Goal: Transaction & Acquisition: Purchase product/service

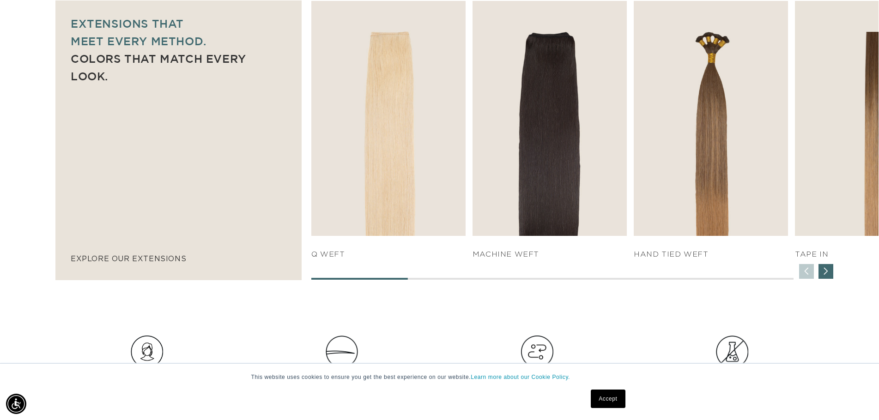
scroll to position [0, 1611]
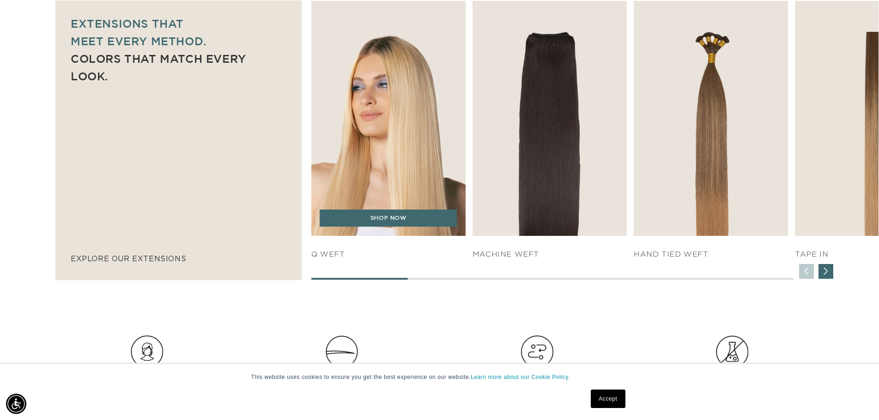
click at [424, 182] on img "1 / 7" at bounding box center [388, 118] width 162 height 247
click at [401, 227] on link "SHOP NOW" at bounding box center [388, 219] width 137 height 18
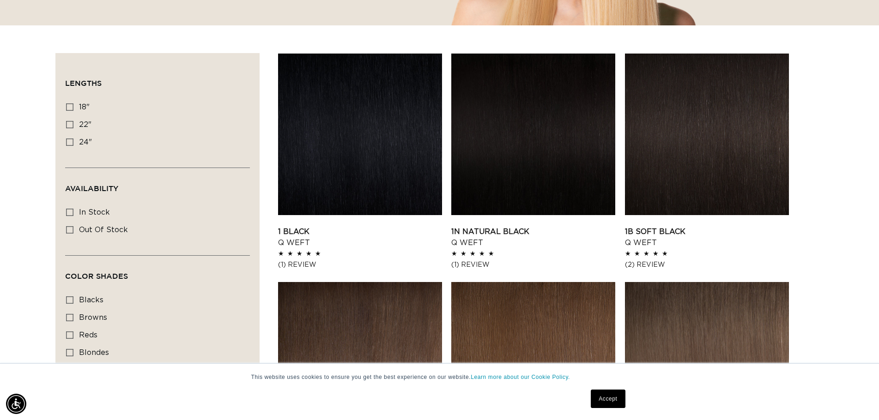
scroll to position [0, 1611]
click at [73, 128] on icon at bounding box center [69, 124] width 7 height 7
click at [73, 128] on input "22" 22" (5 products)" at bounding box center [69, 124] width 7 height 7
checkbox input "true"
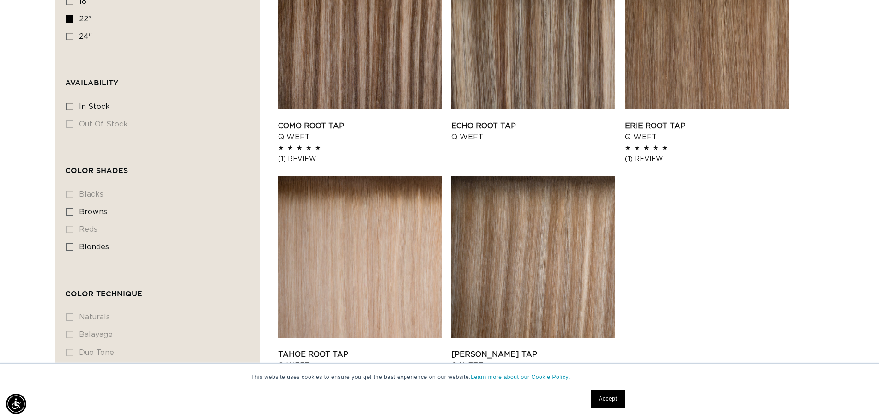
scroll to position [416, 0]
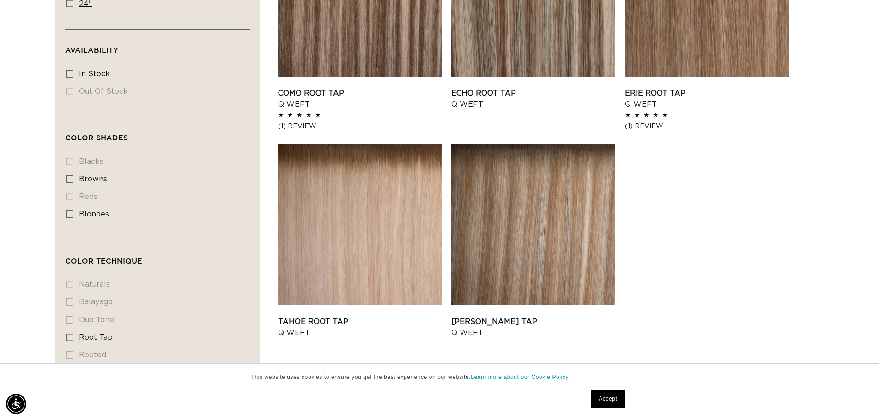
click at [73, 7] on icon at bounding box center [69, 3] width 7 height 7
click at [73, 7] on input "24" 24" (5 products)" at bounding box center [69, 3] width 7 height 7
checkbox input "true"
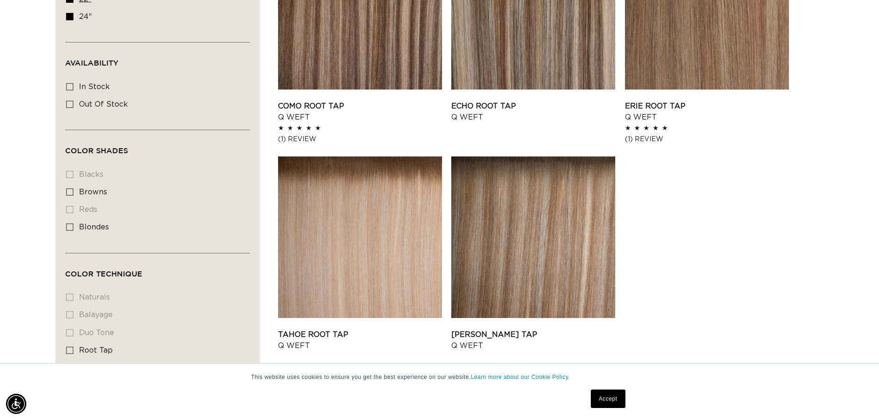
checkbox input "false"
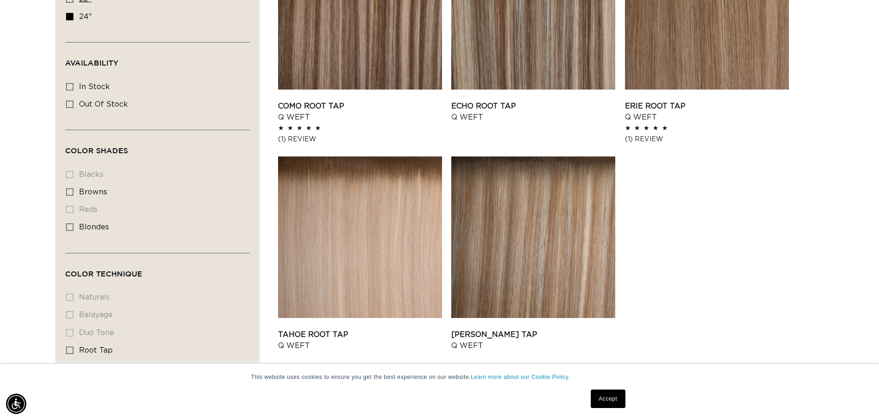
checkbox input "true"
click at [73, 20] on icon at bounding box center [69, 16] width 7 height 7
click at [73, 20] on input "24" 24" (5 products)" at bounding box center [69, 16] width 7 height 7
checkbox input "false"
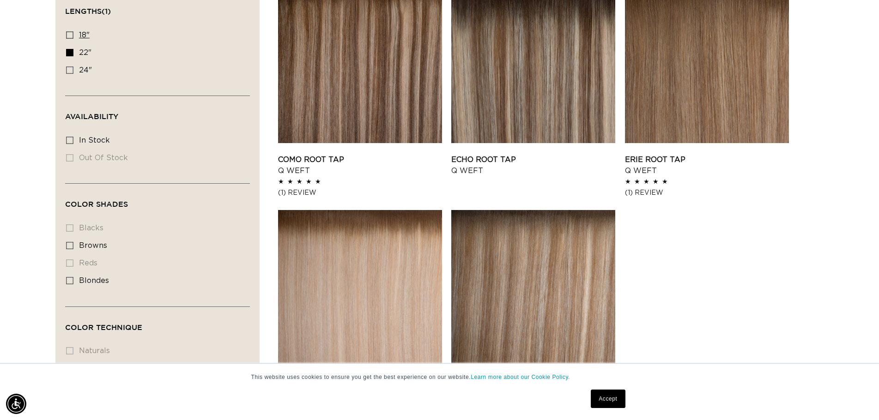
scroll to position [357, 0]
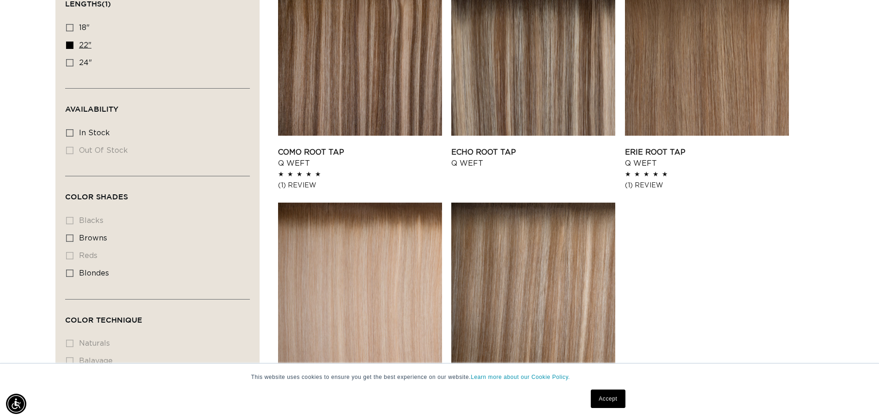
click at [73, 49] on icon at bounding box center [69, 45] width 7 height 7
click at [73, 49] on input "22" 22" (5 products)" at bounding box center [69, 45] width 7 height 7
checkbox input "false"
click at [73, 31] on icon at bounding box center [69, 27] width 7 height 7
click at [73, 31] on input "18" 18" (5 products)" at bounding box center [69, 27] width 7 height 7
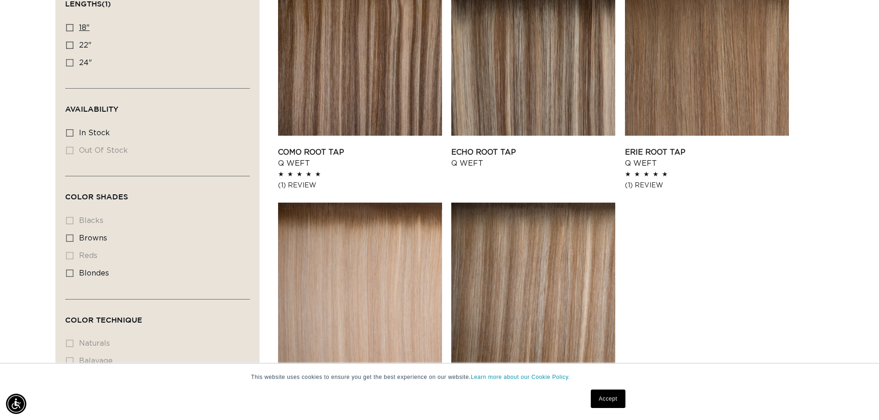
checkbox input "true"
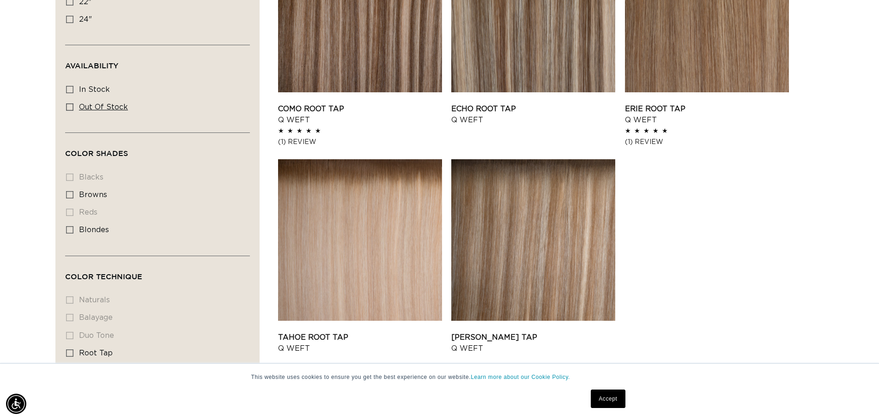
scroll to position [264, 0]
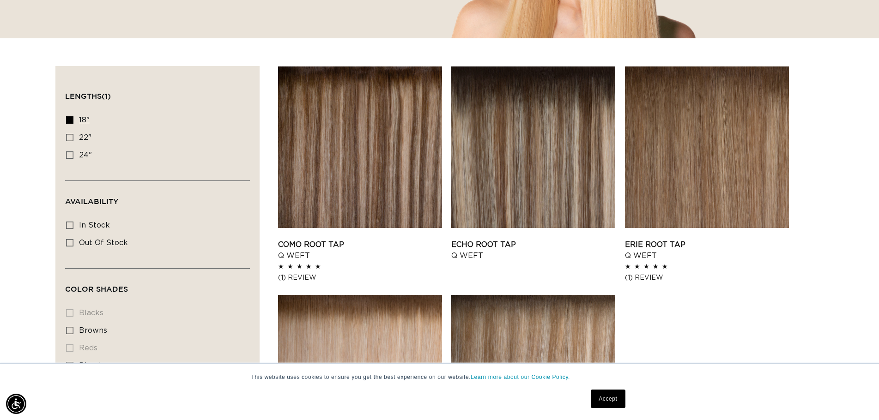
click at [73, 124] on icon at bounding box center [69, 119] width 7 height 7
click at [73, 124] on input "18" 18" (5 products)" at bounding box center [69, 119] width 7 height 7
checkbox input "false"
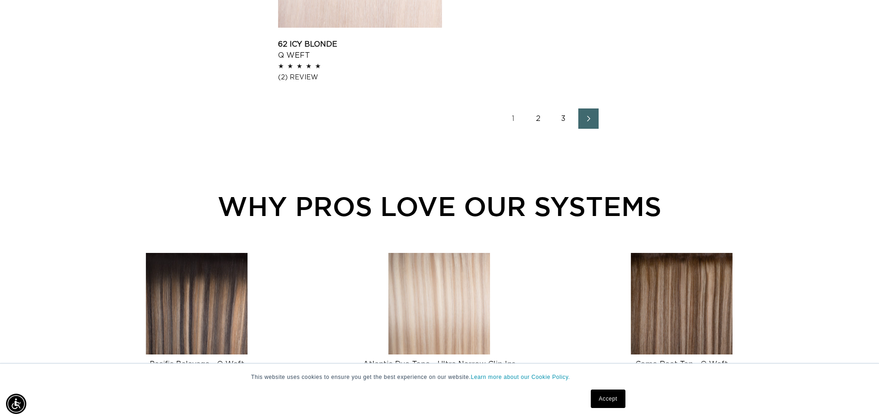
click at [524, 129] on link "1" at bounding box center [513, 119] width 20 height 20
click at [595, 122] on icon "Next page" at bounding box center [589, 118] width 12 height 6
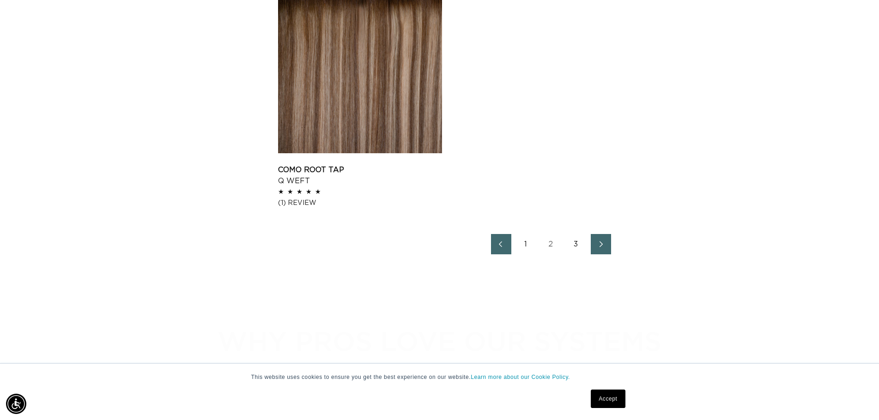
click at [611, 255] on link "Next page" at bounding box center [601, 244] width 20 height 20
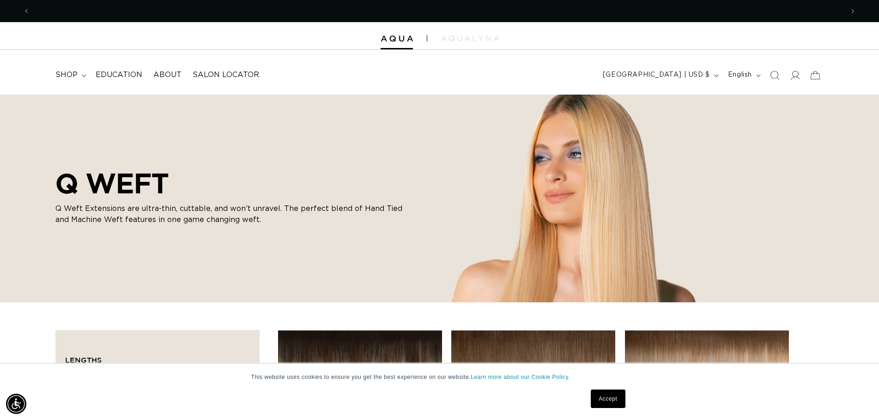
scroll to position [0, 1611]
click at [472, 41] on img at bounding box center [470, 39] width 58 height 6
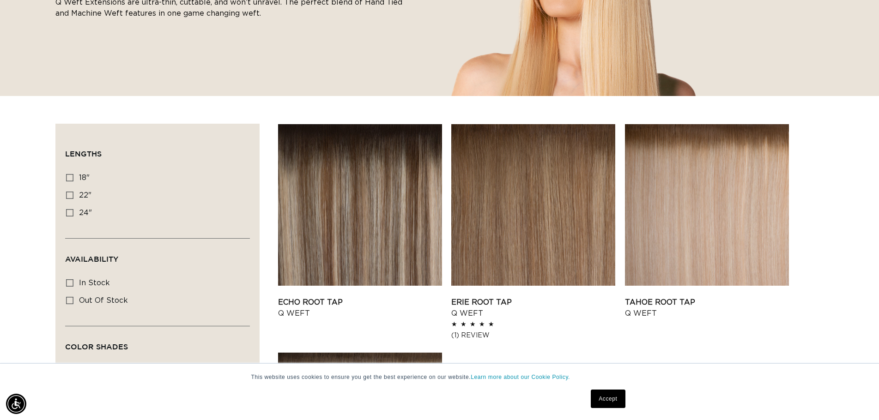
scroll to position [277, 0]
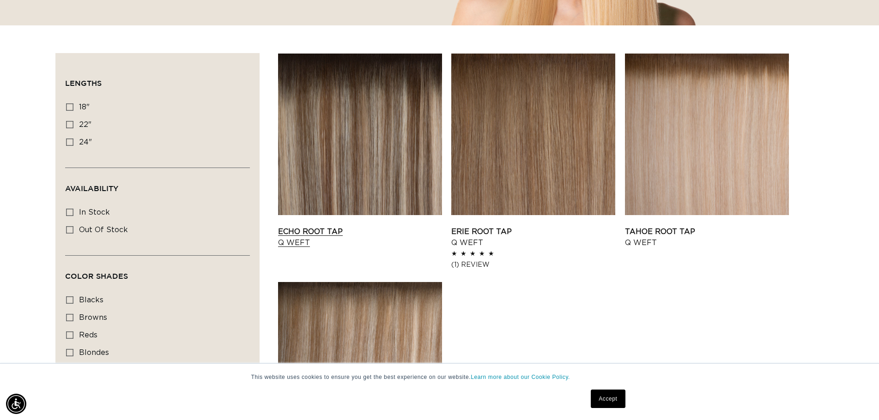
click at [396, 242] on link "Echo Root Tap Q Weft" at bounding box center [360, 237] width 164 height 22
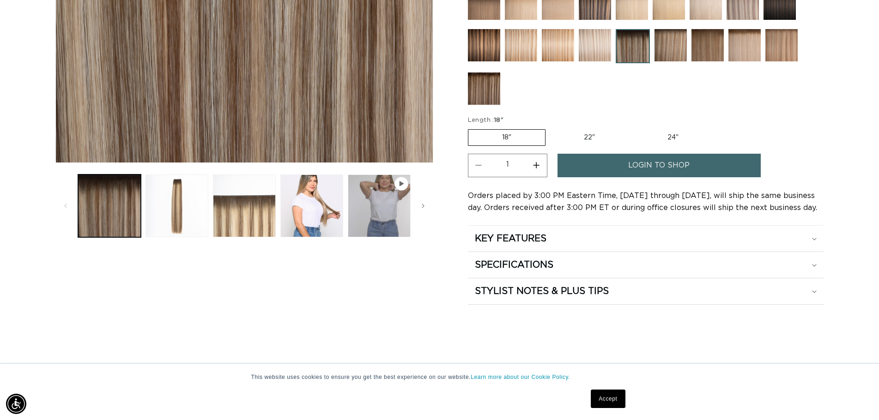
scroll to position [370, 0]
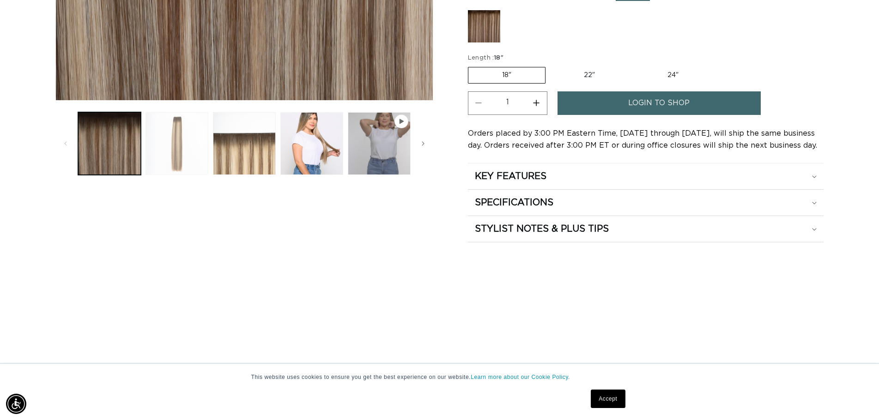
click at [181, 154] on button "Load image 2 in gallery view" at bounding box center [177, 143] width 63 height 63
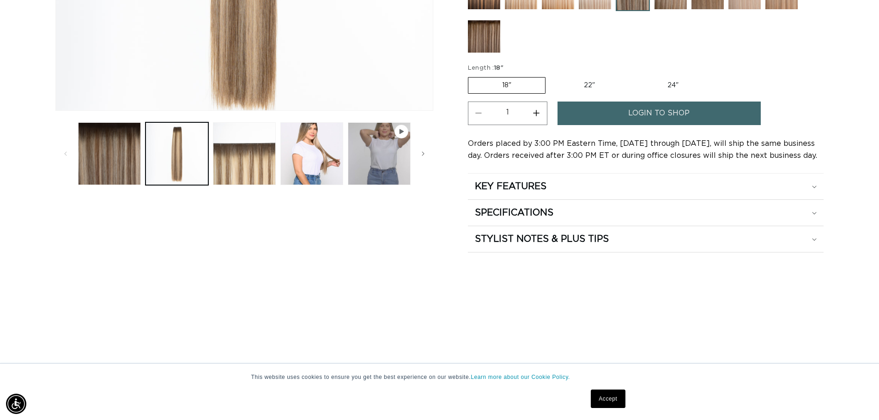
scroll to position [369, 0]
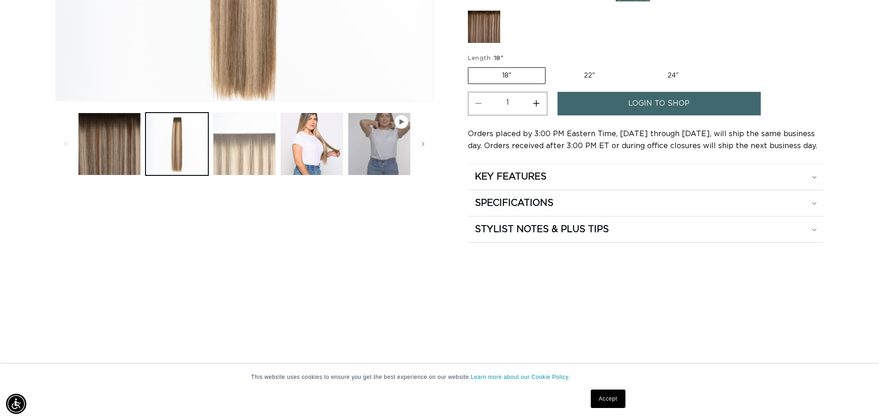
click at [248, 166] on button "Load image 3 in gallery view" at bounding box center [244, 144] width 63 height 63
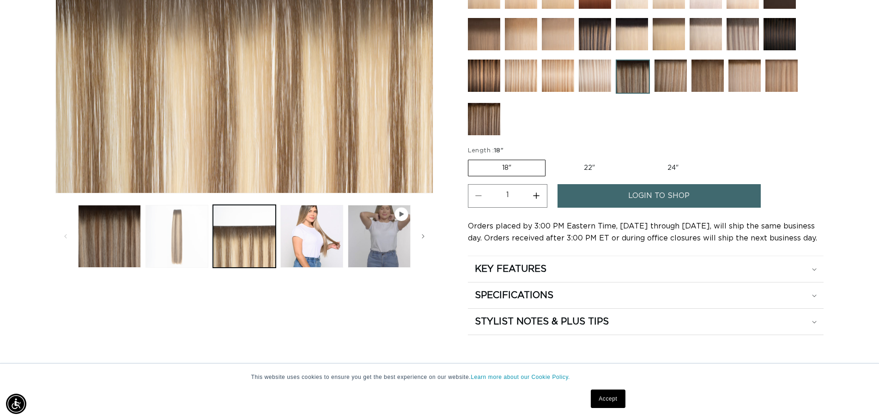
scroll to position [0, 0]
click at [187, 248] on button "Load image 2 in gallery view" at bounding box center [177, 236] width 63 height 63
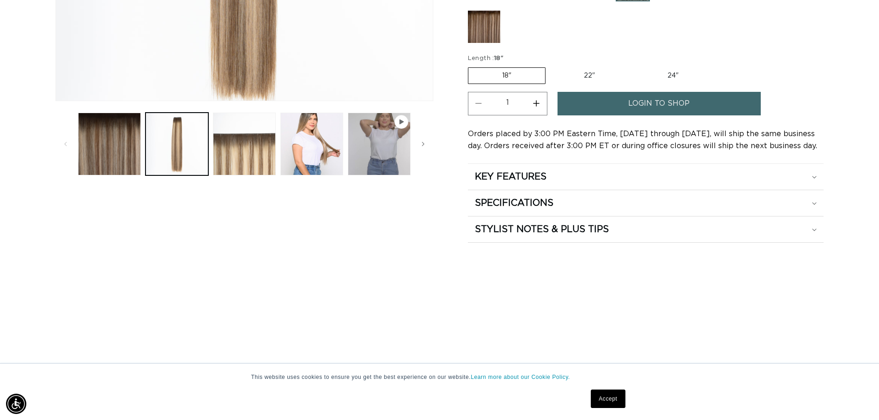
scroll to position [0, 1611]
click at [547, 115] on button "Increase quantity for Echo Root Tap - Q Weft" at bounding box center [536, 104] width 21 height 24
type input "2"
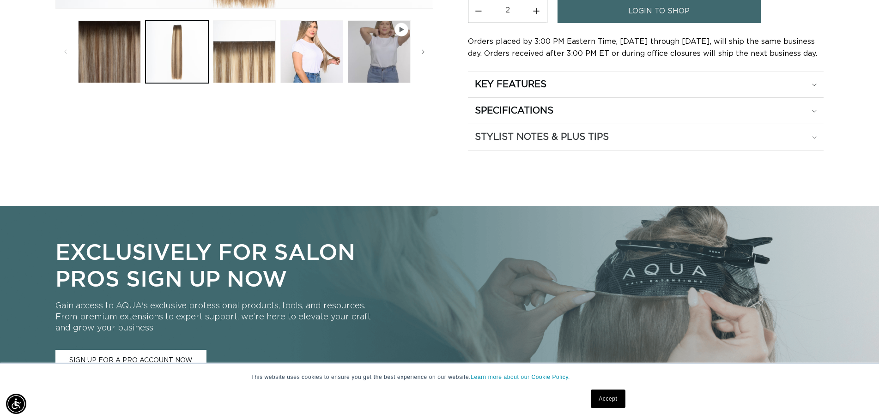
scroll to position [0, 0]
click at [514, 143] on h2 "STYLIST NOTES & PLUS TIPS" at bounding box center [542, 137] width 134 height 12
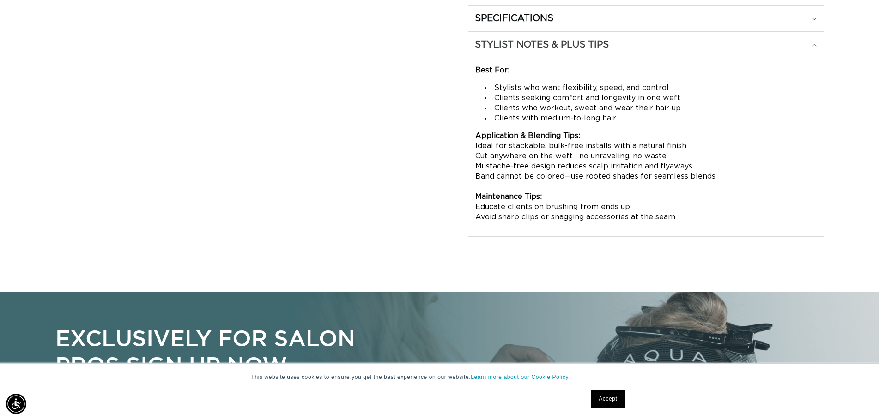
scroll to position [0, 1611]
click at [529, 24] on h2 "SPECIFICATIONS" at bounding box center [514, 18] width 79 height 12
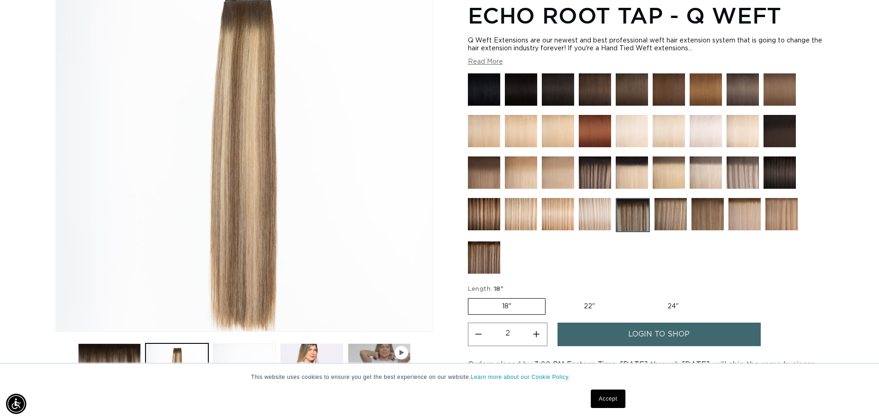
scroll to position [0, 0]
